Goal: Information Seeking & Learning: Find specific fact

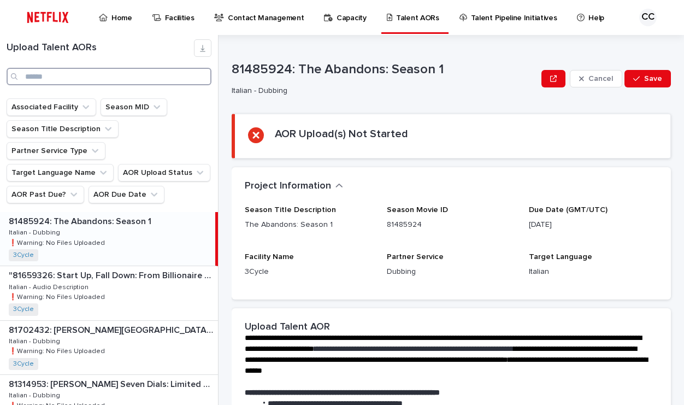
click at [55, 78] on input "Search" at bounding box center [109, 76] width 205 height 17
type input "*******"
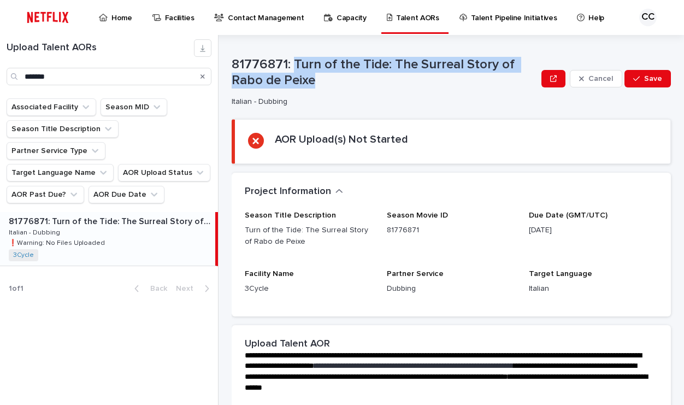
drag, startPoint x: 295, startPoint y: 65, endPoint x: 324, endPoint y: 85, distance: 34.5
click at [324, 85] on p "81776871: Turn of the Tide: The Surreal Story of Rabo de Peixe" at bounding box center [384, 73] width 305 height 32
copy p "Turn of the Tide: The Surreal Story of Rabo de Peixe"
drag, startPoint x: 293, startPoint y: 62, endPoint x: 356, endPoint y: 76, distance: 65.0
click at [356, 76] on p "81776871: Turn of the Tide: The Surreal Story of Rabo de Peixe" at bounding box center [384, 73] width 305 height 32
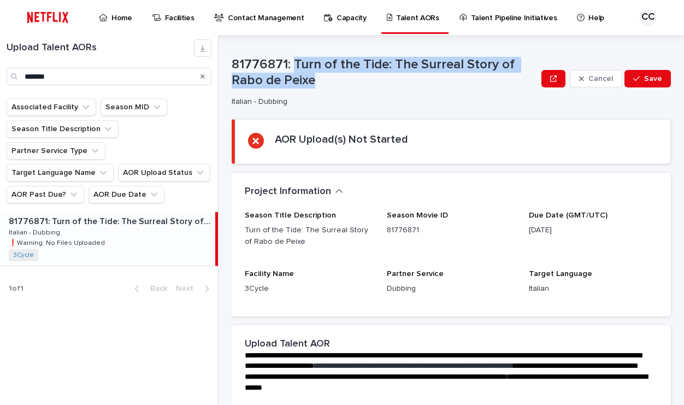
copy p "Turn of the Tide: The Surreal Story of Rabo de Peixe"
drag, startPoint x: 295, startPoint y: 64, endPoint x: 318, endPoint y: 80, distance: 28.6
click at [318, 80] on p "81776871: Turn of the Tide: The Surreal Story of Rabo de Peixe" at bounding box center [384, 73] width 305 height 32
copy p "Turn of the Tide: The Surreal Story of Rabo de Peixe"
